Goal: Information Seeking & Learning: Learn about a topic

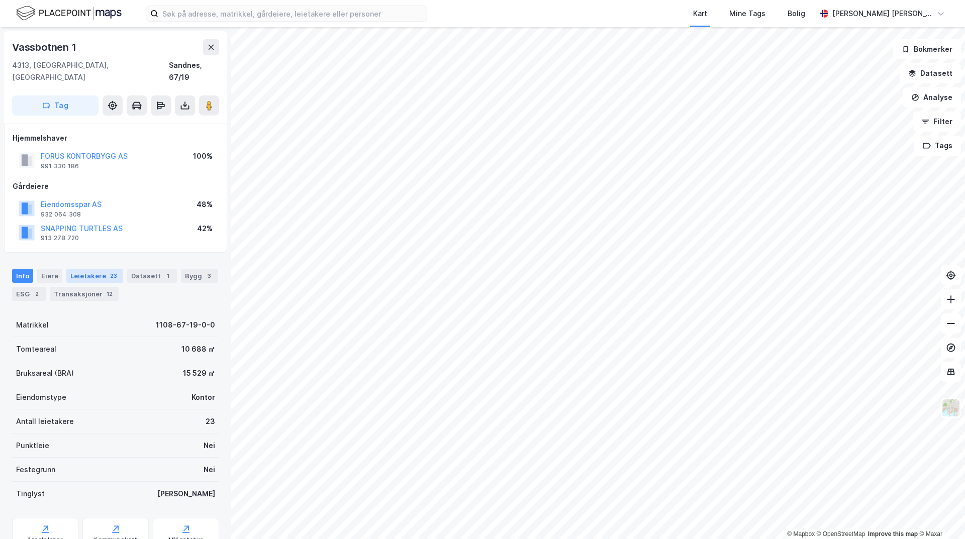
click at [94, 270] on div "Leietakere 23" at bounding box center [94, 276] width 57 height 14
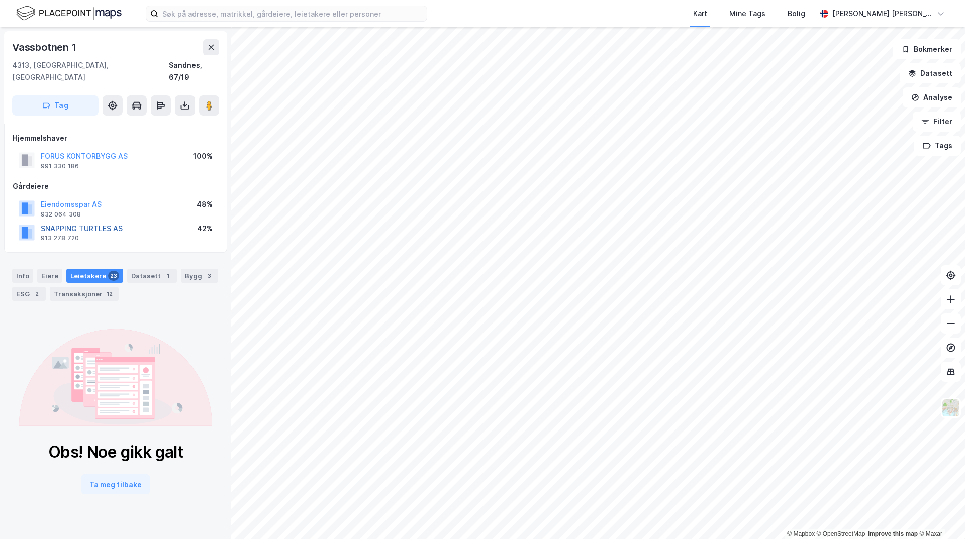
drag, startPoint x: 102, startPoint y: 217, endPoint x: 70, endPoint y: 219, distance: 31.2
click at [0, 0] on button "SNAPPING TURTLES AS" at bounding box center [0, 0] width 0 height 0
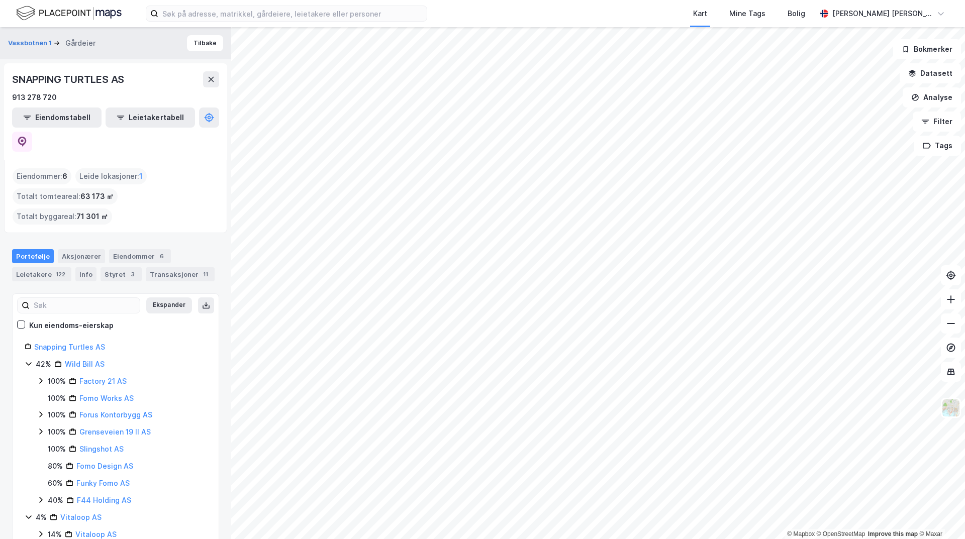
click at [432, 539] on html "Kart Mine Tags Bolig Gunnar Block Watne © Mapbox © OpenStreetMap Improve this m…" at bounding box center [482, 269] width 965 height 539
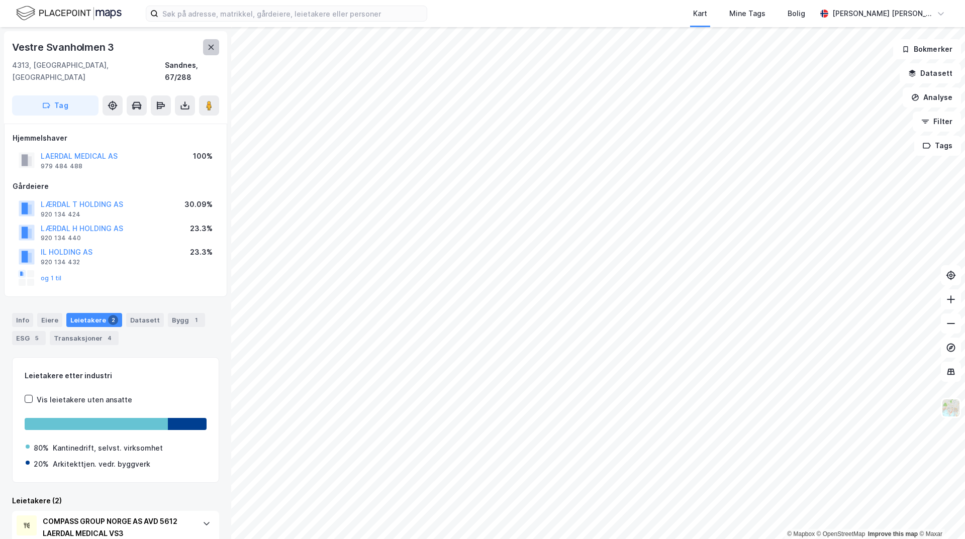
click at [206, 46] on button at bounding box center [211, 47] width 16 height 16
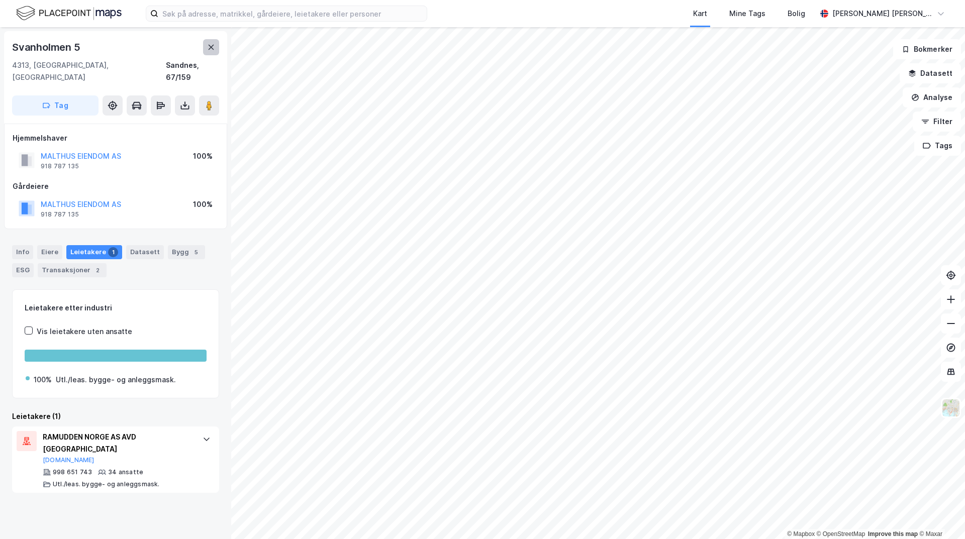
click at [211, 45] on icon at bounding box center [211, 47] width 8 height 8
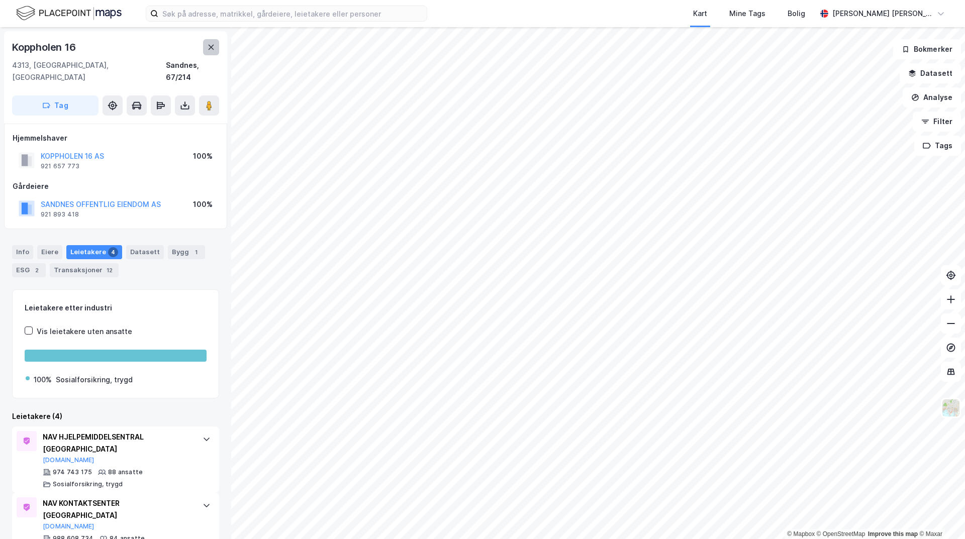
click at [211, 50] on icon at bounding box center [211, 47] width 8 height 8
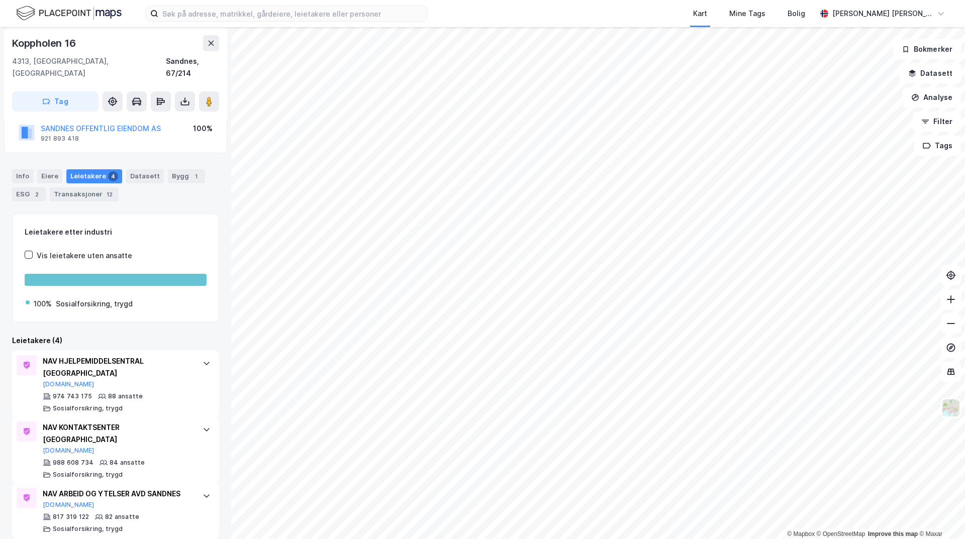
scroll to position [117, 0]
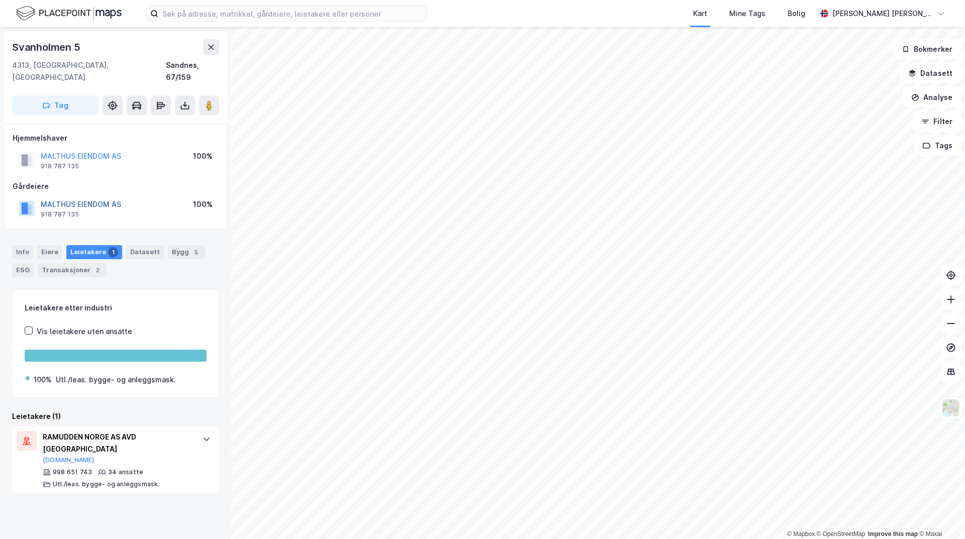
click at [0, 0] on button "MALTHUS EIENDOM AS" at bounding box center [0, 0] width 0 height 0
click at [199, 431] on div at bounding box center [207, 439] width 16 height 16
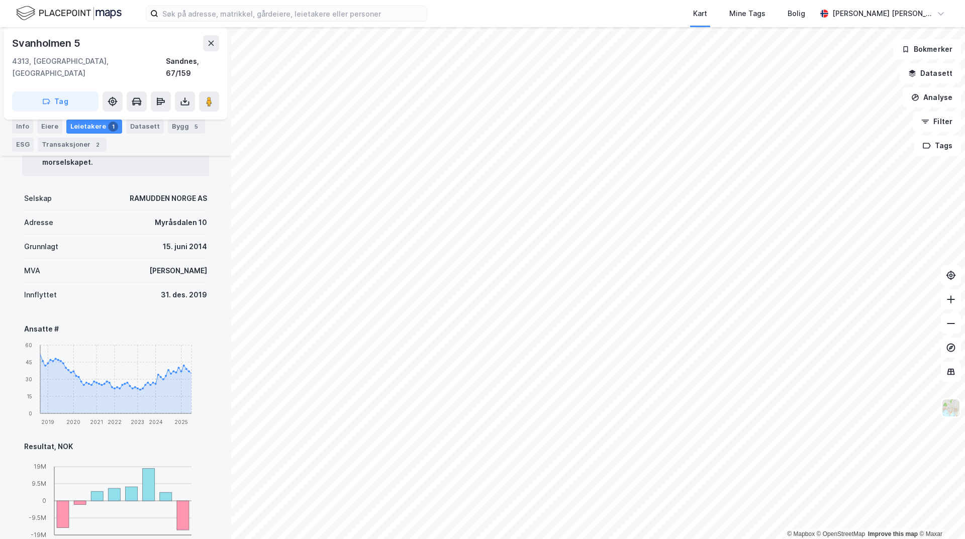
scroll to position [251, 0]
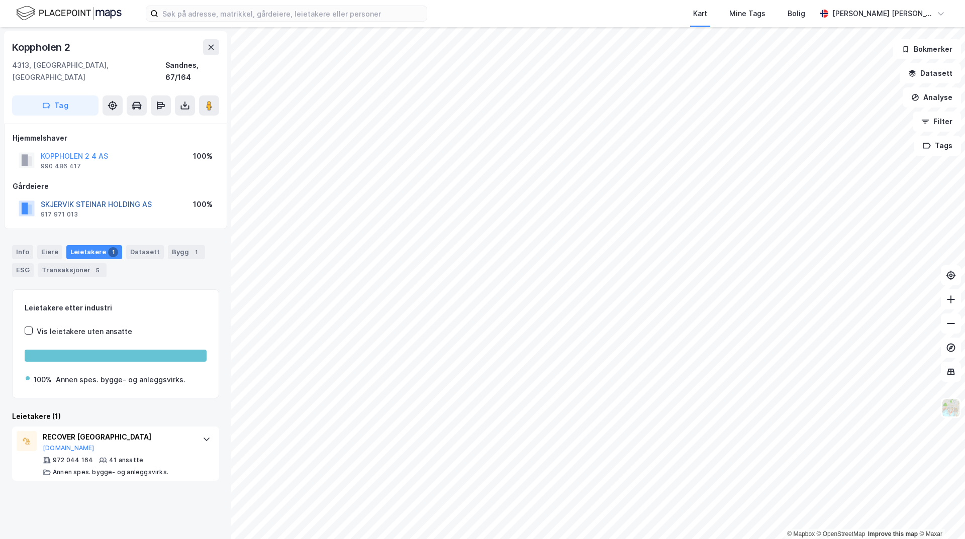
drag, startPoint x: 136, startPoint y: 198, endPoint x: 99, endPoint y: 190, distance: 37.5
click at [0, 0] on button "[PERSON_NAME] HOLDING AS" at bounding box center [0, 0] width 0 height 0
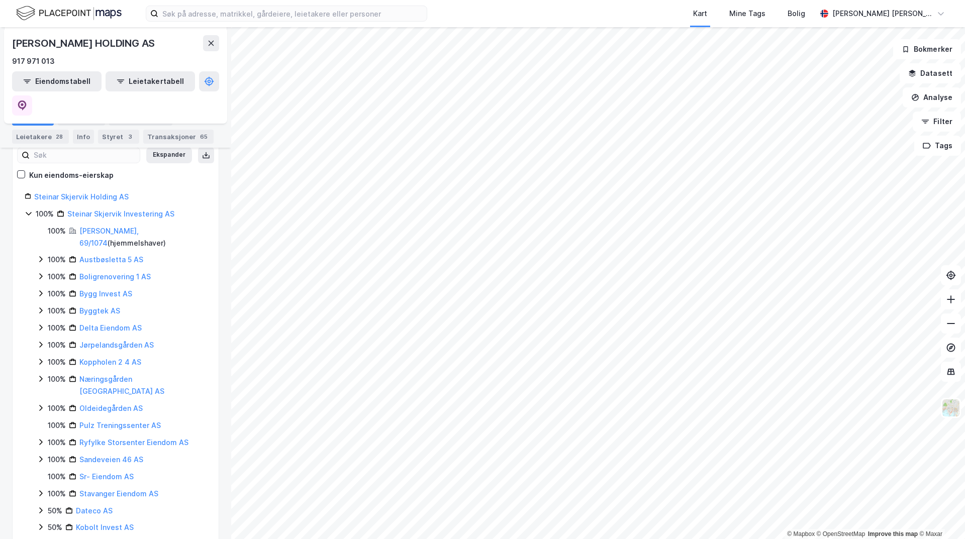
scroll to position [151, 0]
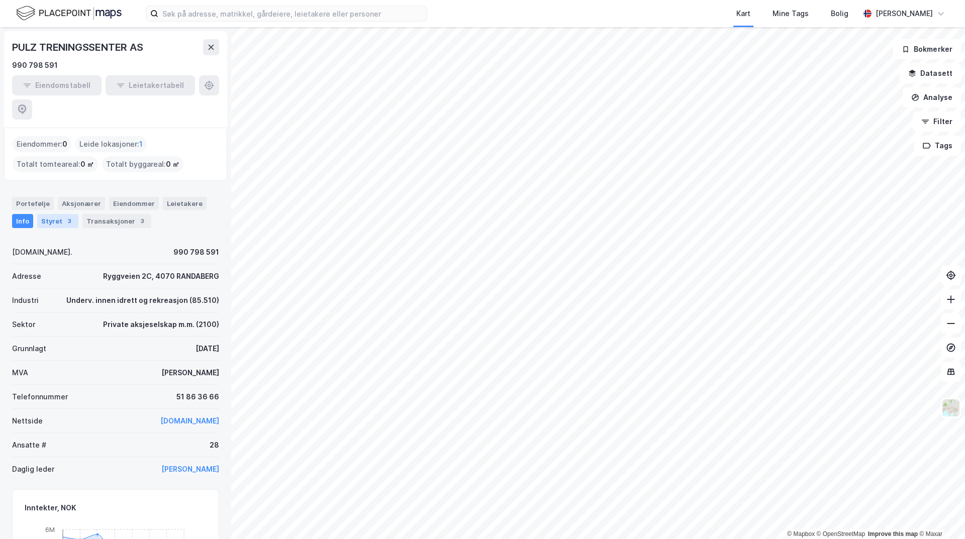
click at [50, 214] on div "Styret 3" at bounding box center [57, 221] width 41 height 14
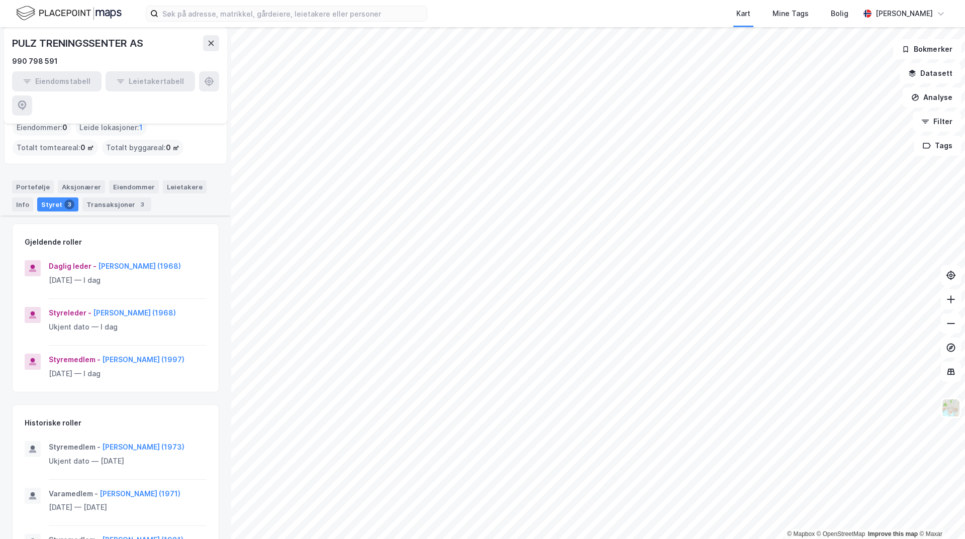
scroll to position [2, 0]
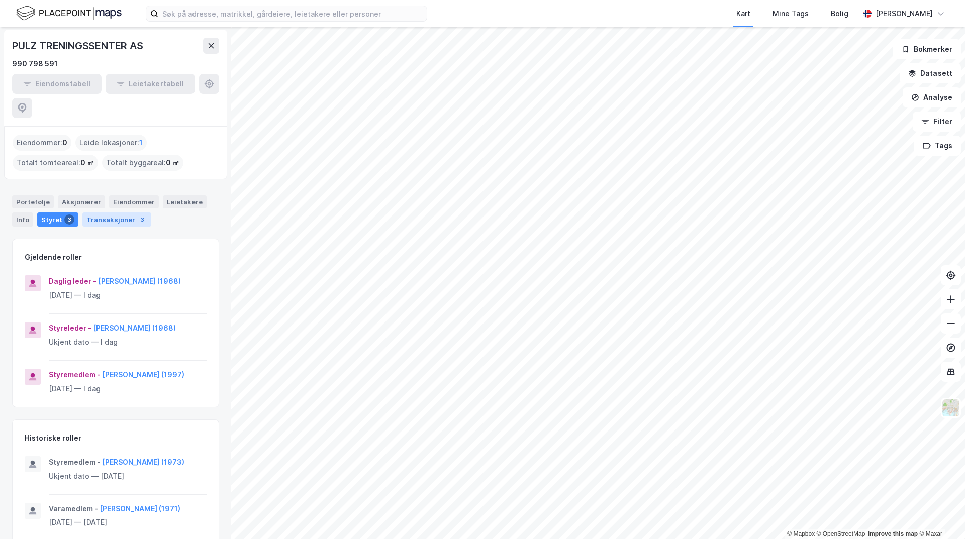
click at [107, 213] on div "Transaksjoner 3" at bounding box center [116, 220] width 69 height 14
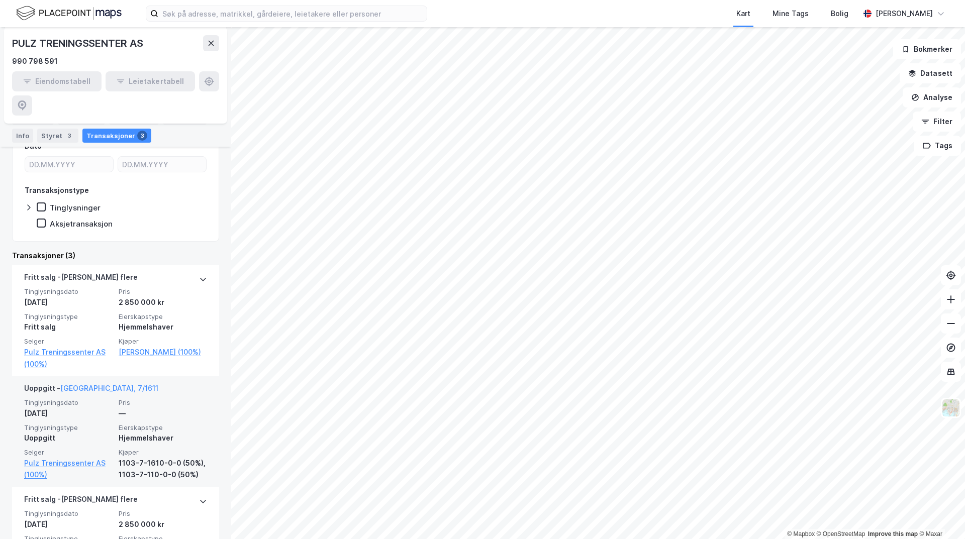
scroll to position [198, 0]
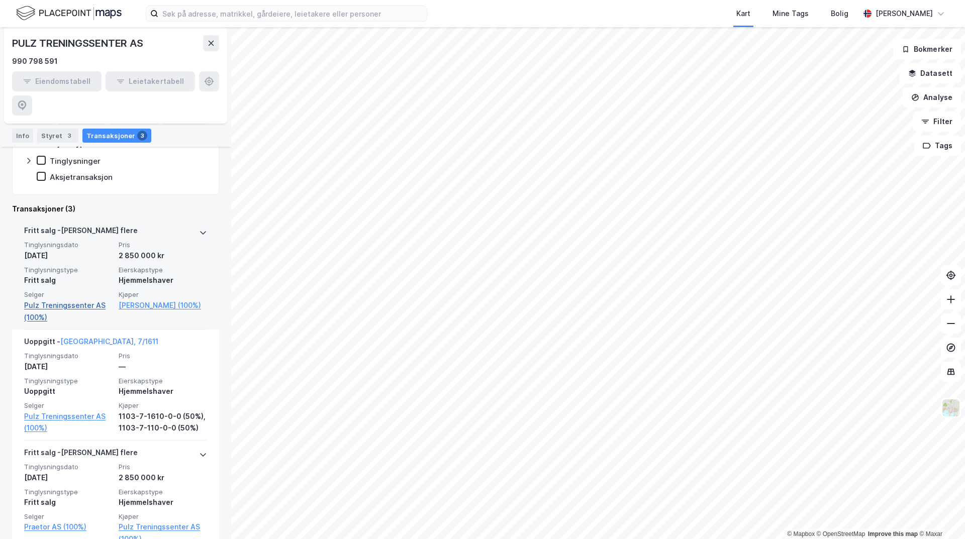
click at [70, 300] on link "Pulz Treningssenter AS (100%)" at bounding box center [68, 312] width 88 height 24
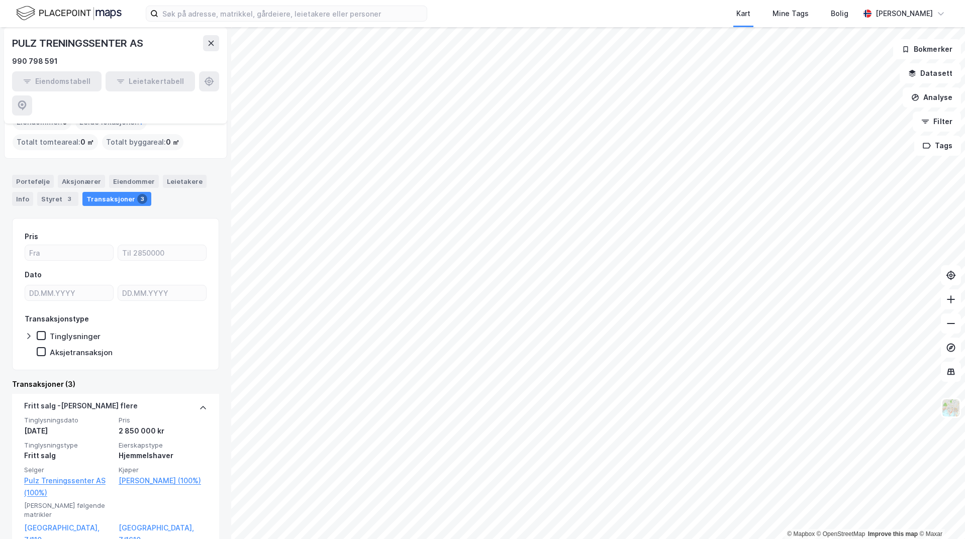
scroll to position [0, 0]
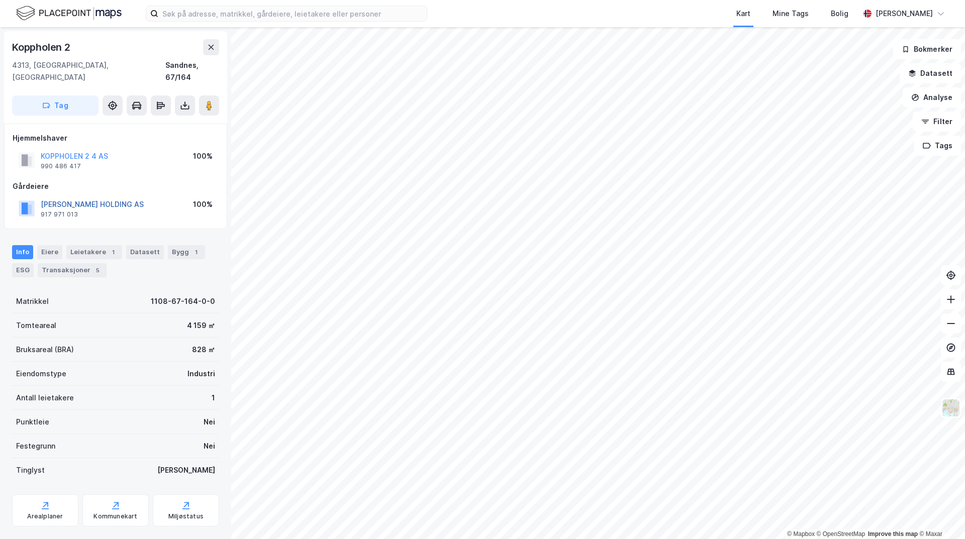
click at [0, 0] on button "[PERSON_NAME] HOLDING AS" at bounding box center [0, 0] width 0 height 0
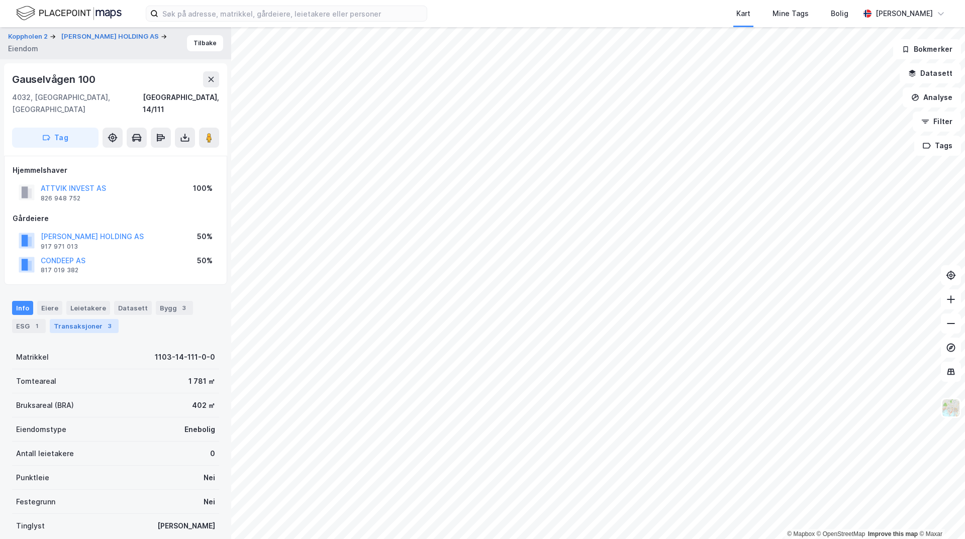
click at [71, 320] on div "Transaksjoner 3" at bounding box center [84, 326] width 69 height 14
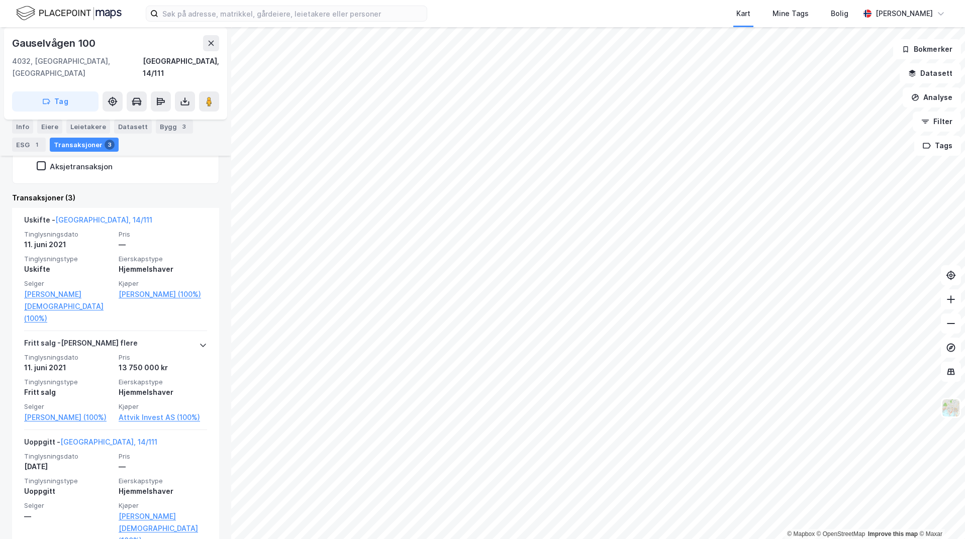
scroll to position [315, 0]
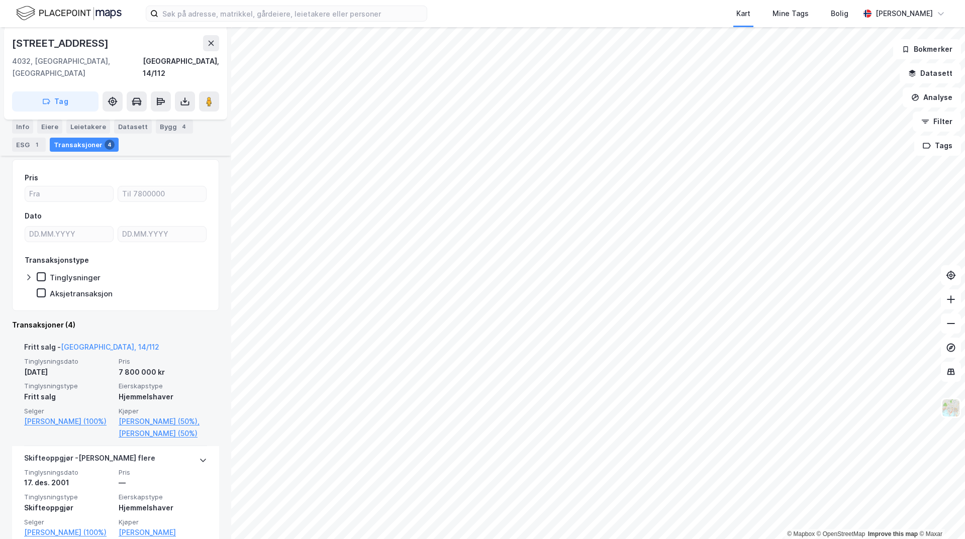
scroll to position [201, 0]
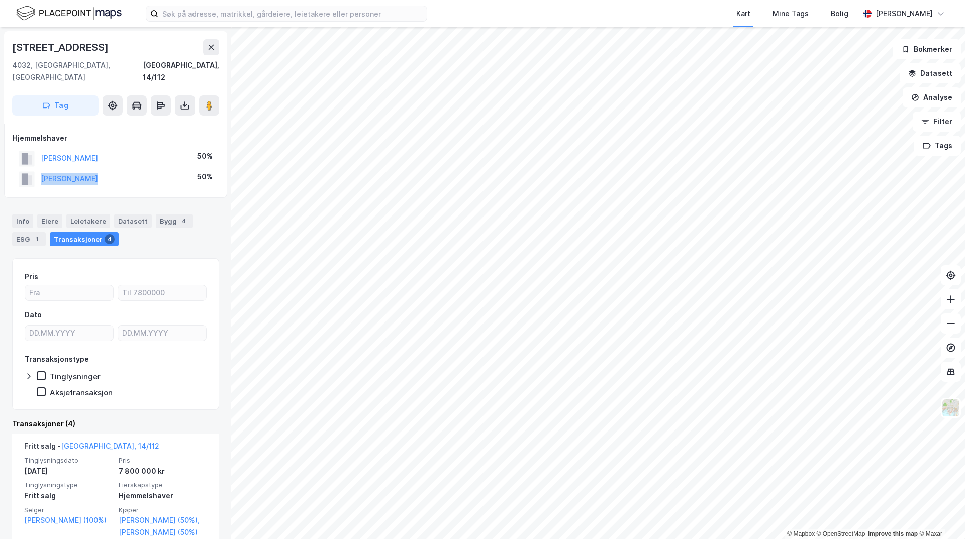
drag, startPoint x: 117, startPoint y: 168, endPoint x: 38, endPoint y: 173, distance: 78.6
click at [38, 173] on div "[PERSON_NAME] 50%" at bounding box center [116, 179] width 206 height 21
copy button "[PERSON_NAME]"
drag, startPoint x: 141, startPoint y: 149, endPoint x: 40, endPoint y: 147, distance: 101.1
click at [40, 148] on div "[PERSON_NAME] 50%" at bounding box center [116, 158] width 206 height 21
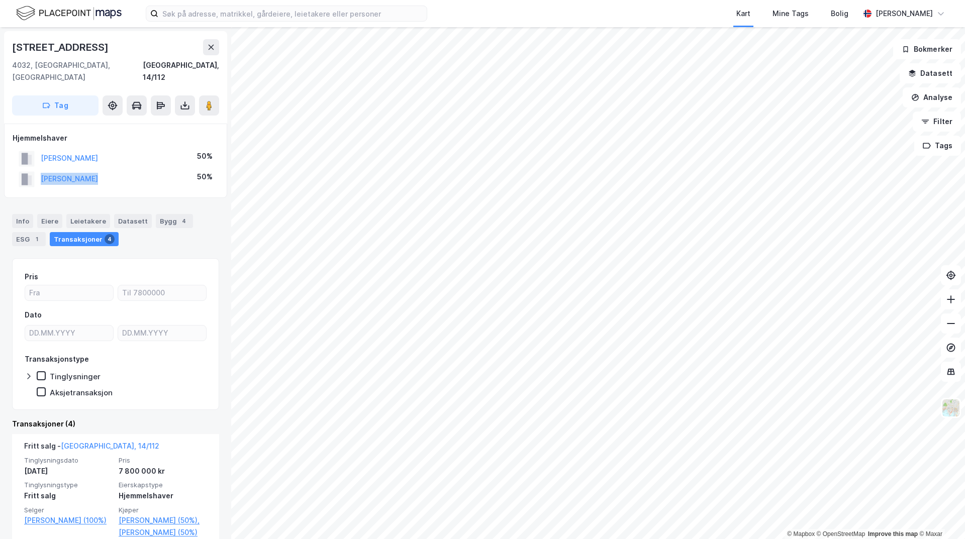
copy button "[PERSON_NAME]"
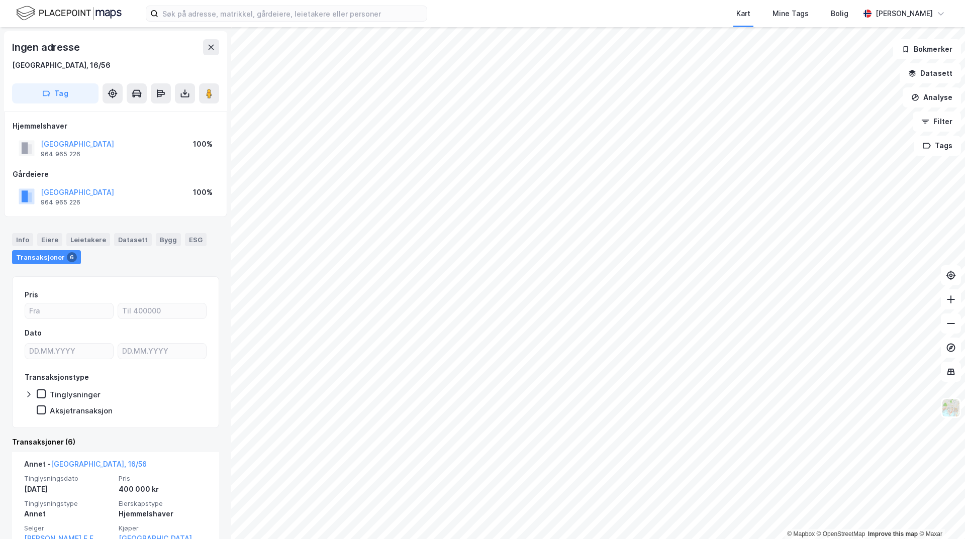
click at [318, 539] on html "Kart Mine Tags Bolig [PERSON_NAME] © Mapbox © OpenStreetMap Improve this map © …" at bounding box center [482, 269] width 965 height 539
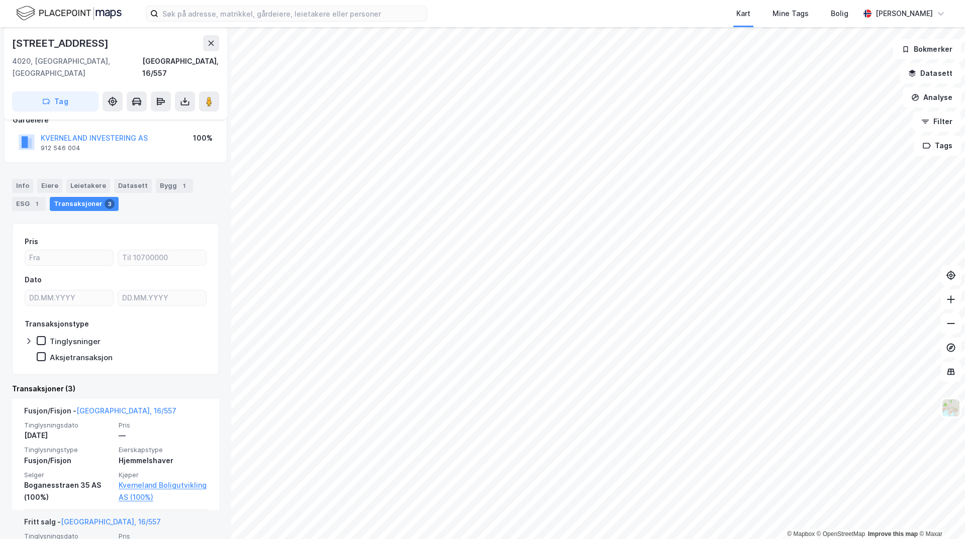
scroll to position [201, 0]
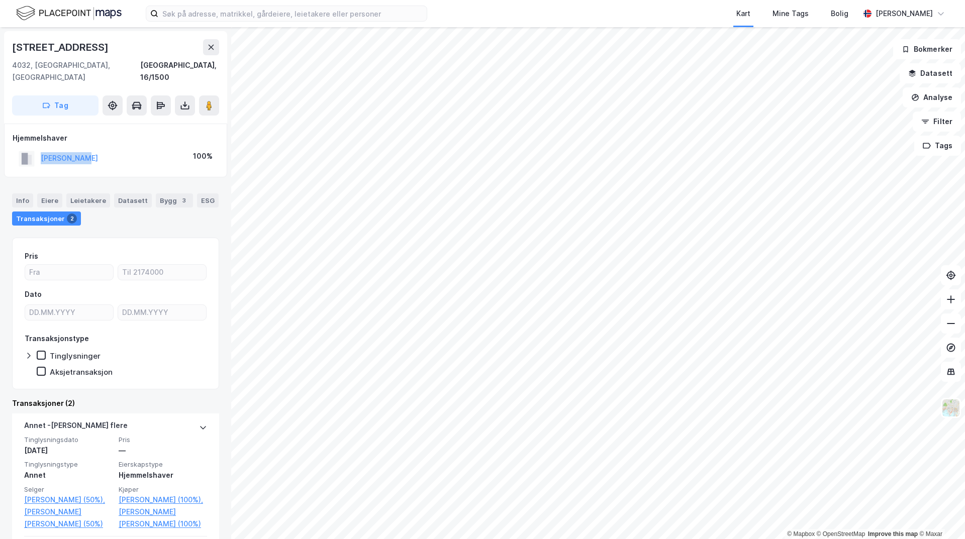
drag, startPoint x: 103, startPoint y: 147, endPoint x: 40, endPoint y: 150, distance: 63.4
click at [40, 150] on div "[PERSON_NAME] 100%" at bounding box center [116, 158] width 206 height 21
copy button "[PERSON_NAME]"
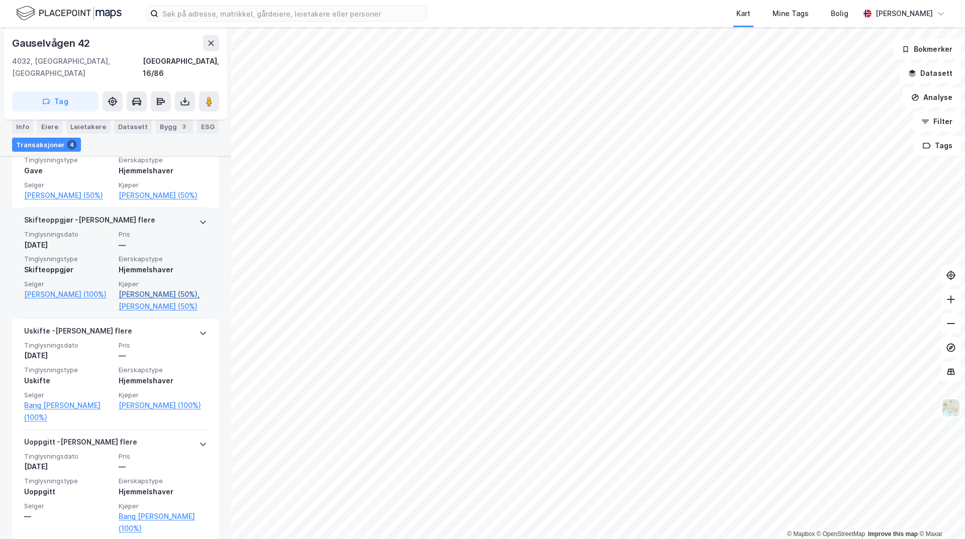
scroll to position [327, 0]
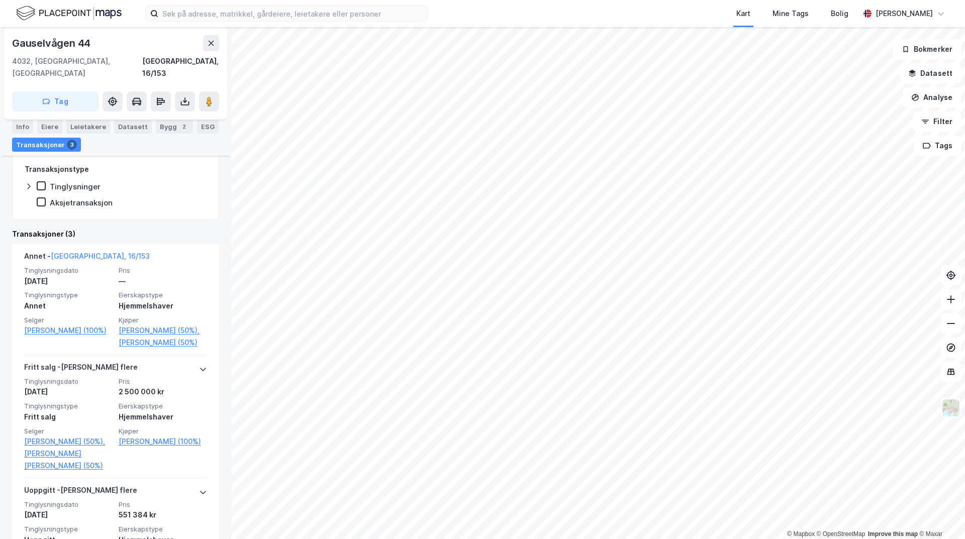
scroll to position [300, 0]
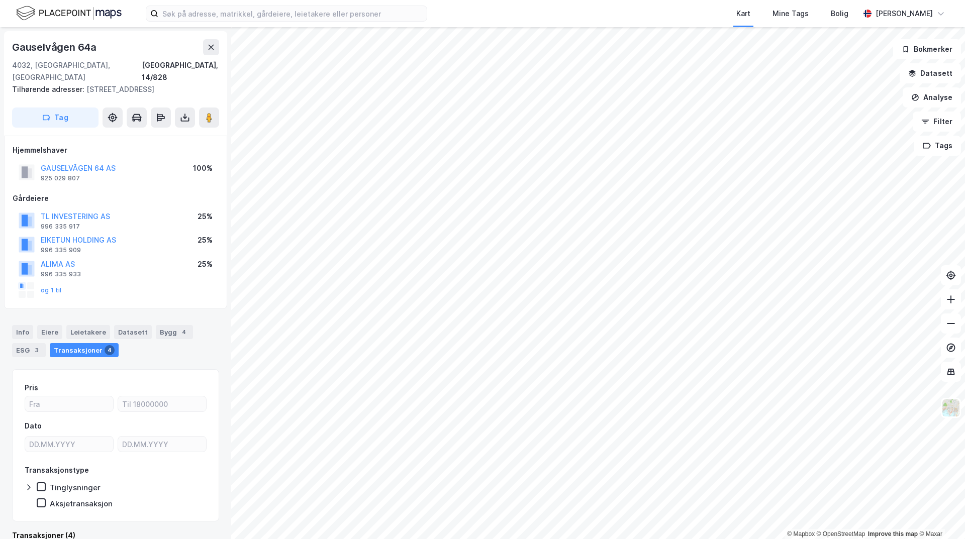
scroll to position [7, 0]
